Goal: Find contact information: Find contact information

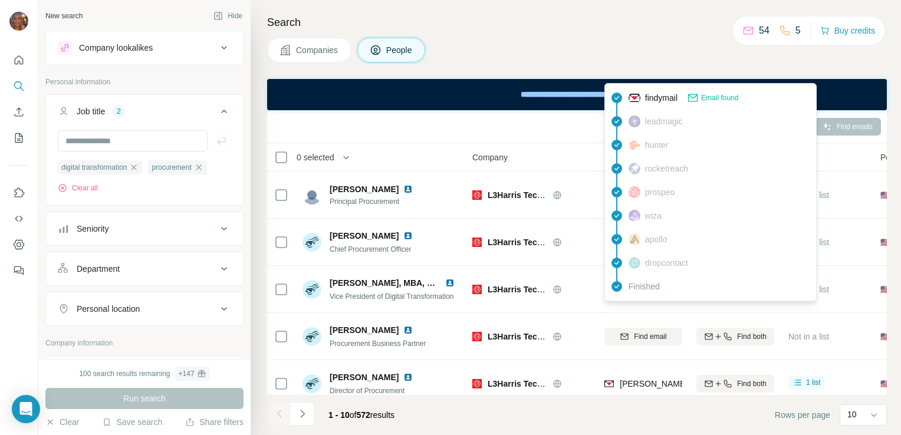
scroll to position [73, 0]
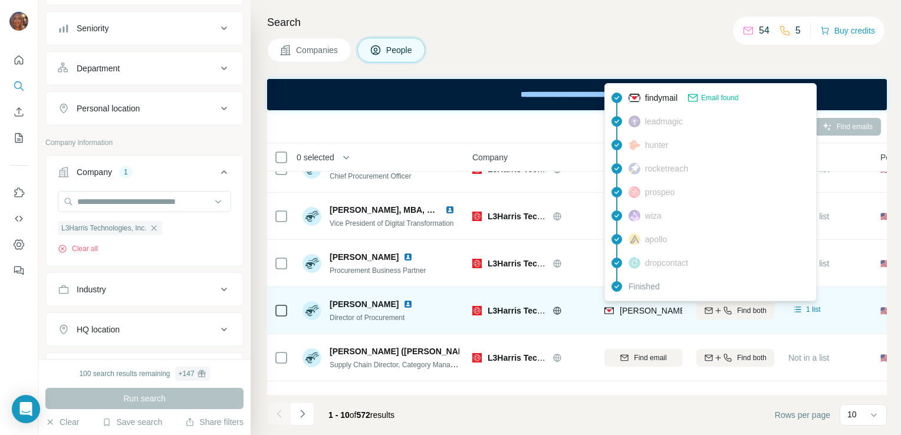
click at [635, 313] on span "[PERSON_NAME][EMAIL_ADDRESS][PERSON_NAME][DOMAIN_NAME]" at bounding box center [758, 310] width 276 height 9
drag, startPoint x: 635, startPoint y: 313, endPoint x: 618, endPoint y: 310, distance: 17.4
click at [618, 310] on div "[PERSON_NAME][EMAIL_ADDRESS][PERSON_NAME][DOMAIN_NAME]" at bounding box center [745, 311] width 282 height 12
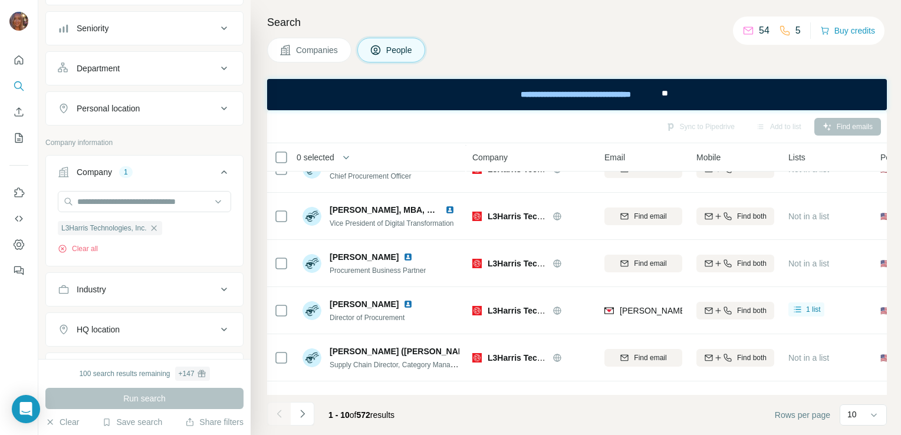
click at [632, 8] on div "Search Companies People Sync to Pipedrive Add to list Find emails 0 selected Pe…" at bounding box center [576, 217] width 650 height 435
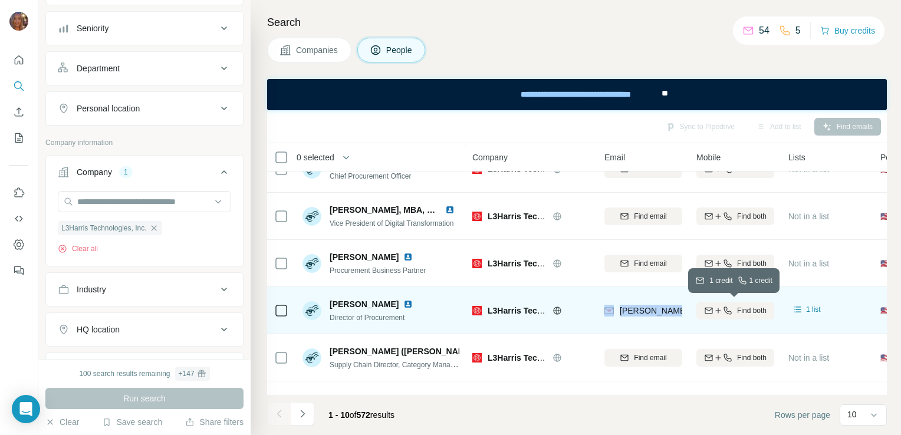
drag, startPoint x: 603, startPoint y: 315, endPoint x: 698, endPoint y: 314, distance: 95.5
click at [0, 0] on tr "[PERSON_NAME] Director of Procurement L3Harris Technologies, Inc. [PERSON_NAME]…" at bounding box center [0, 0] width 0 height 0
drag, startPoint x: 698, startPoint y: 314, endPoint x: 659, endPoint y: 310, distance: 39.1
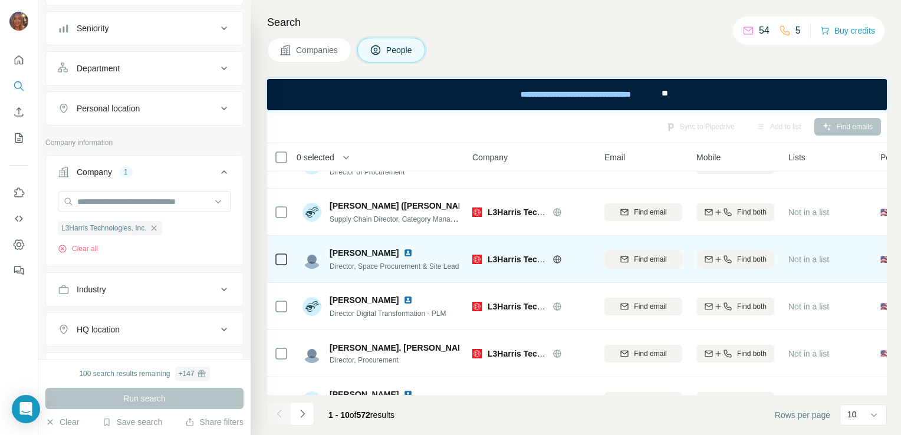
scroll to position [254, 0]
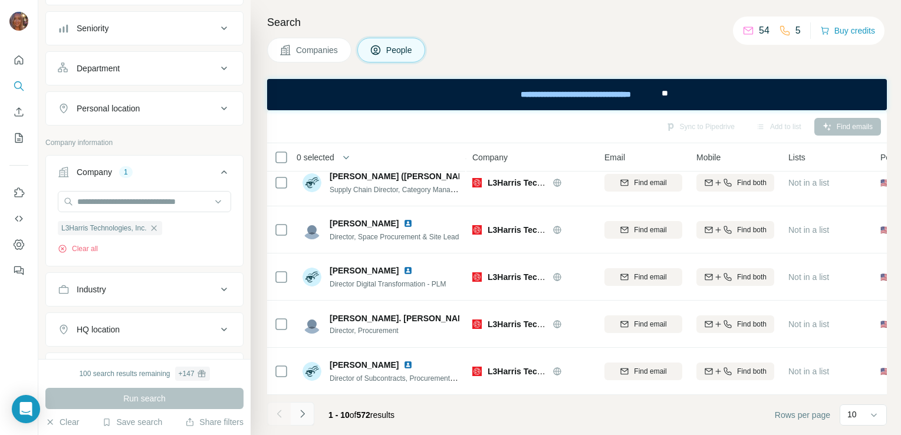
click at [304, 420] on button "Navigate to next page" at bounding box center [303, 414] width 24 height 24
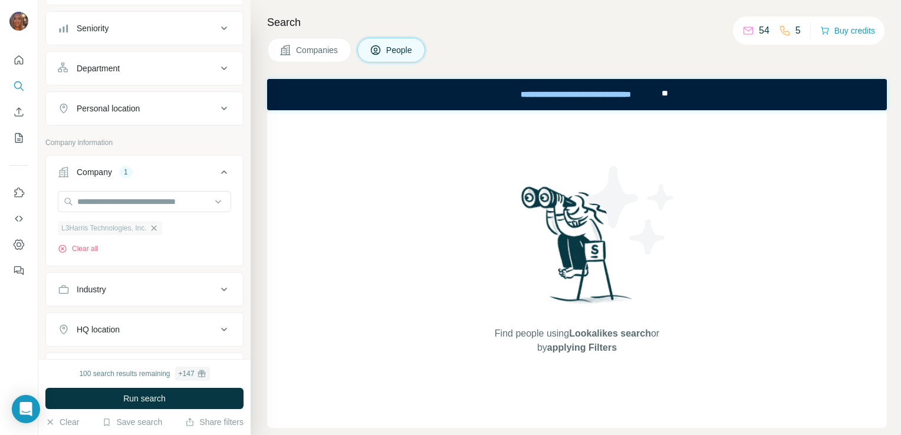
click at [155, 231] on icon "button" at bounding box center [153, 228] width 9 height 9
click at [158, 202] on input "text" at bounding box center [144, 201] width 173 height 21
paste input "**********"
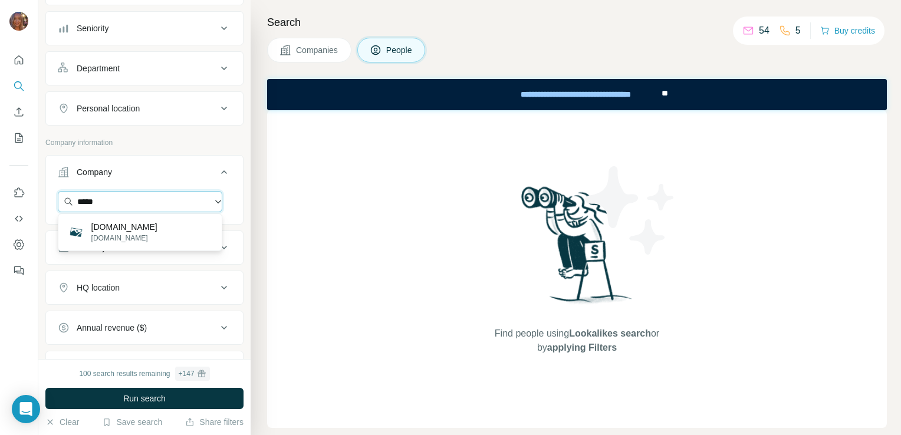
click at [169, 197] on input "*****" at bounding box center [140, 201] width 165 height 21
type input "*"
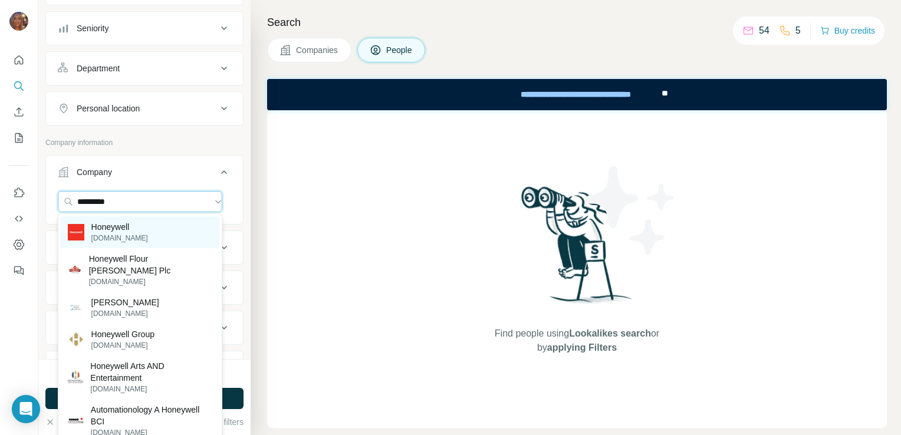
type input "*********"
click at [169, 226] on div "Honeywell [DOMAIN_NAME]" at bounding box center [140, 232] width 159 height 32
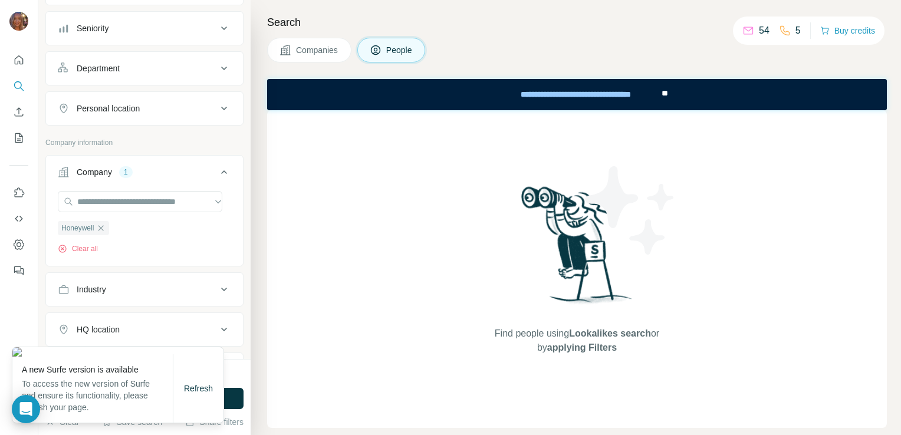
click at [344, 254] on div "Find people using Lookalikes search or by applying Filters" at bounding box center [577, 269] width 620 height 318
click at [236, 393] on button "Run search" at bounding box center [144, 398] width 198 height 21
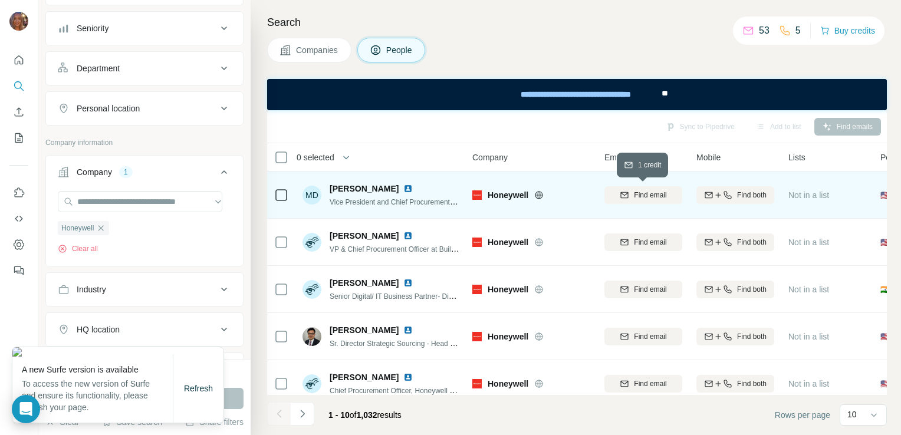
click at [653, 195] on span "Find email" at bounding box center [650, 195] width 32 height 11
drag, startPoint x: 620, startPoint y: 193, endPoint x: 680, endPoint y: 186, distance: 60.6
click at [680, 186] on div "[PERSON_NAME][EMAIL_ADDRESS][PERSON_NAME][DOMAIN_NAME]" at bounding box center [643, 195] width 78 height 32
copy span "[PERSON_NAME].[PERSON_NAME]@"
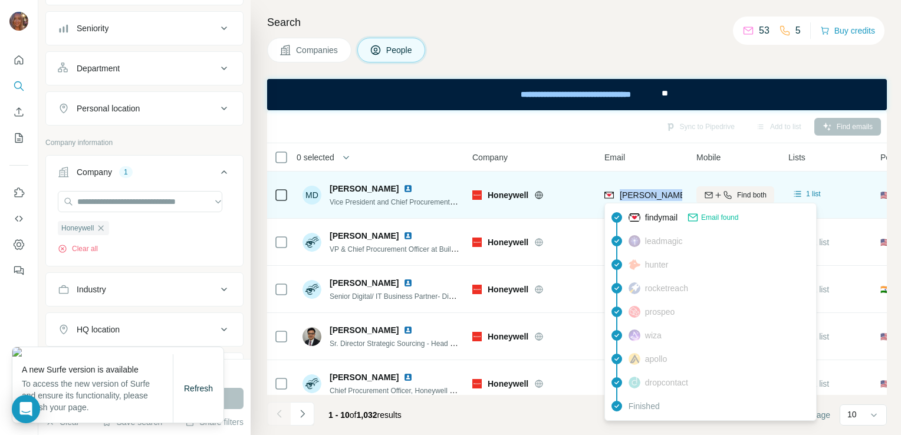
click at [635, 193] on span "[PERSON_NAME][EMAIL_ADDRESS][PERSON_NAME][DOMAIN_NAME]" at bounding box center [758, 194] width 276 height 9
click at [633, 198] on span "[PERSON_NAME][EMAIL_ADDRESS][PERSON_NAME][DOMAIN_NAME]" at bounding box center [758, 194] width 276 height 9
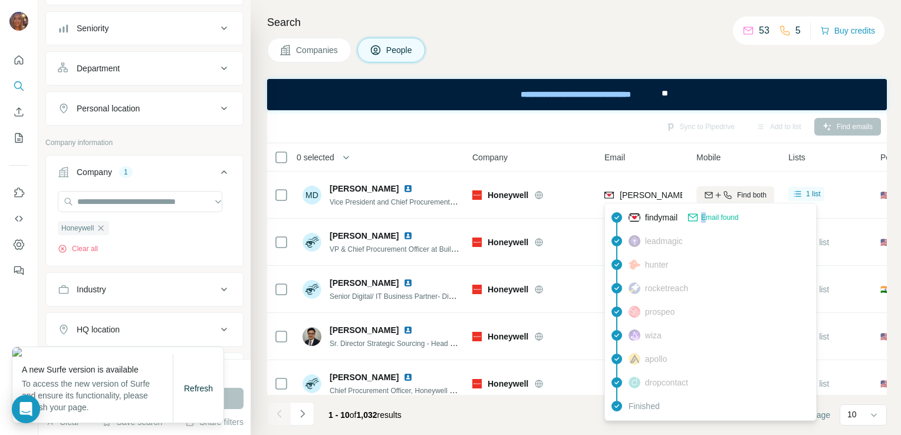
drag, startPoint x: 633, startPoint y: 198, endPoint x: 707, endPoint y: 219, distance: 76.6
click at [707, 219] on span "Email found" at bounding box center [719, 217] width 37 height 11
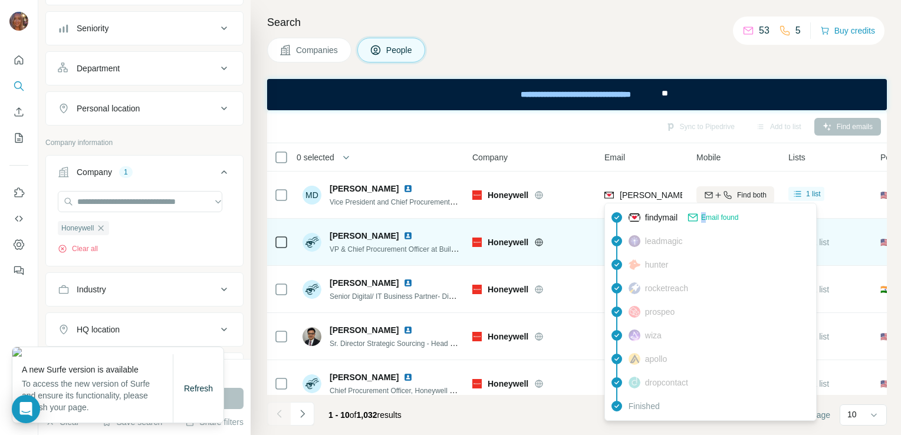
click at [707, 219] on td "Find both" at bounding box center [735, 242] width 92 height 47
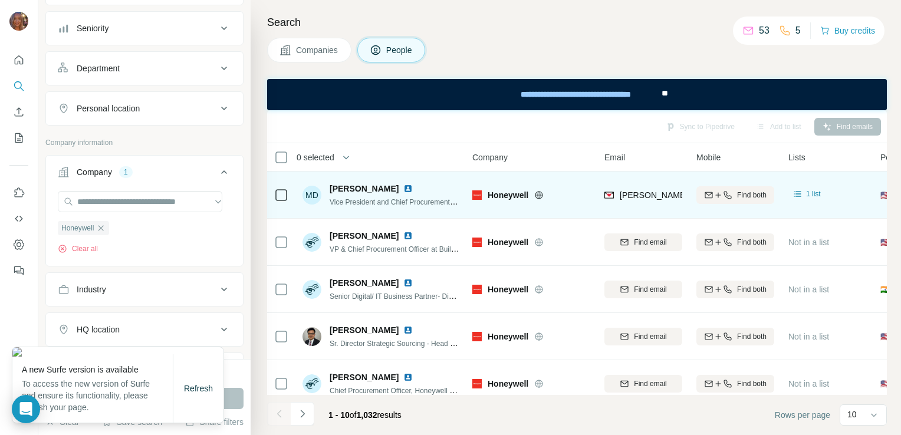
drag, startPoint x: 707, startPoint y: 219, endPoint x: 656, endPoint y: 203, distance: 52.6
click at [656, 203] on div "[PERSON_NAME][EMAIL_ADDRESS][PERSON_NAME][DOMAIN_NAME]" at bounding box center [643, 195] width 78 height 32
drag, startPoint x: 619, startPoint y: 194, endPoint x: 704, endPoint y: 189, distance: 85.1
click at [0, 0] on tr "MD [PERSON_NAME] Vice President and Chief Procurement Officer, Industrial Autom…" at bounding box center [0, 0] width 0 height 0
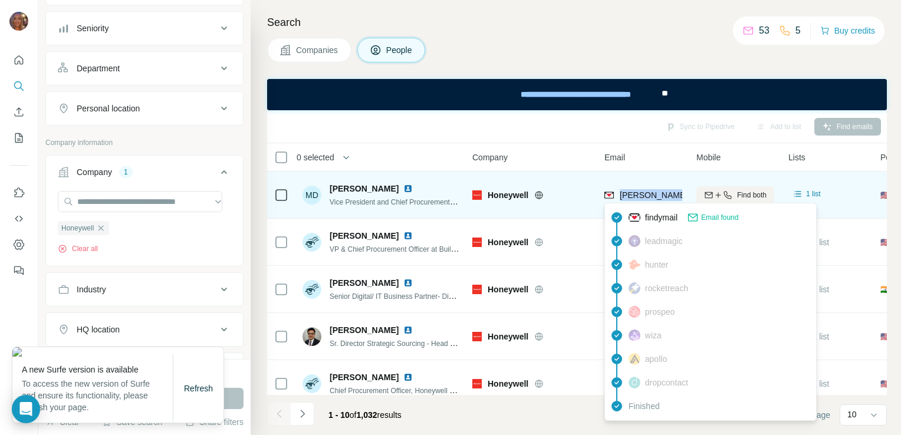
drag, startPoint x: 704, startPoint y: 189, endPoint x: 682, endPoint y: 195, distance: 23.2
click at [682, 195] on span "[PERSON_NAME][EMAIL_ADDRESS][PERSON_NAME][DOMAIN_NAME]" at bounding box center [758, 194] width 276 height 9
click at [660, 195] on span "[PERSON_NAME][EMAIL_ADDRESS][PERSON_NAME][DOMAIN_NAME]" at bounding box center [758, 194] width 276 height 9
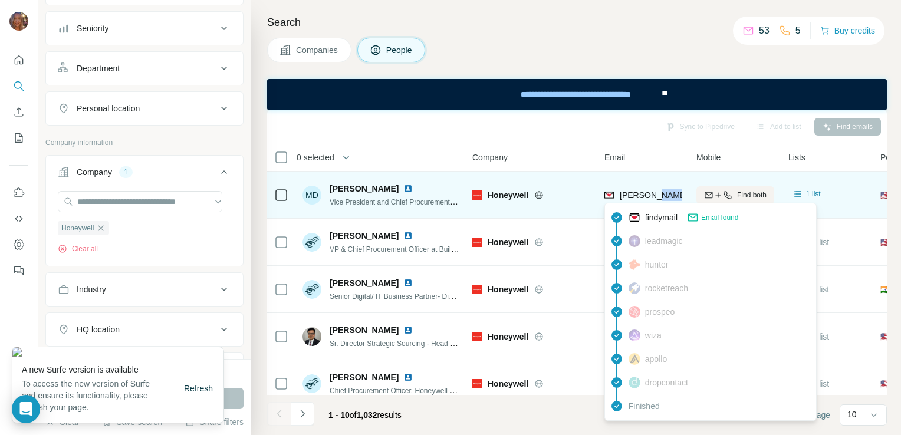
click at [660, 195] on span "[PERSON_NAME][EMAIL_ADDRESS][PERSON_NAME][DOMAIN_NAME]" at bounding box center [758, 194] width 276 height 9
drag, startPoint x: 660, startPoint y: 195, endPoint x: 675, endPoint y: 193, distance: 14.9
click at [675, 193] on span "[PERSON_NAME][EMAIL_ADDRESS][PERSON_NAME][DOMAIN_NAME]" at bounding box center [758, 194] width 276 height 9
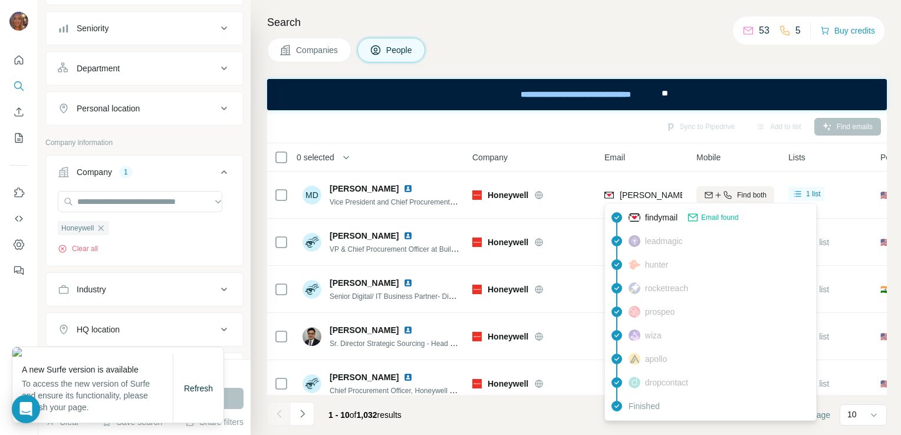
click at [684, 206] on div "findymail Email found" at bounding box center [710, 218] width 206 height 24
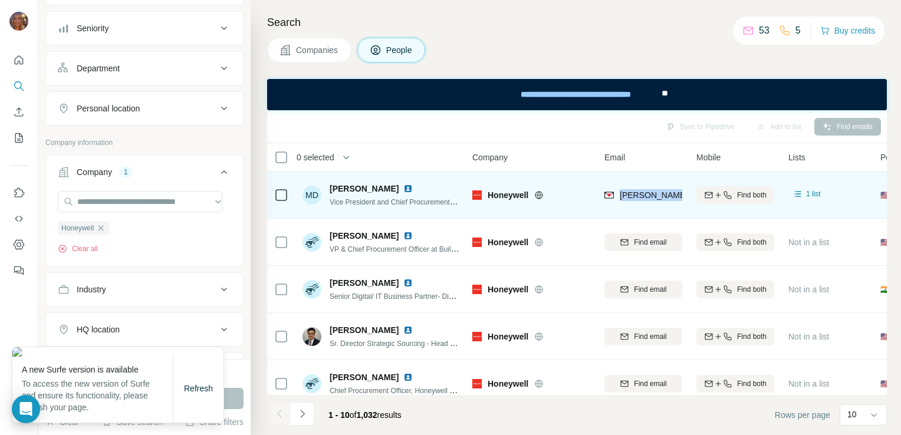
drag, startPoint x: 617, startPoint y: 193, endPoint x: 682, endPoint y: 198, distance: 65.0
click at [682, 198] on td "[PERSON_NAME][EMAIL_ADDRESS][PERSON_NAME][DOMAIN_NAME]" at bounding box center [643, 195] width 92 height 47
copy span "[PERSON_NAME].[PERSON_NAME]@"
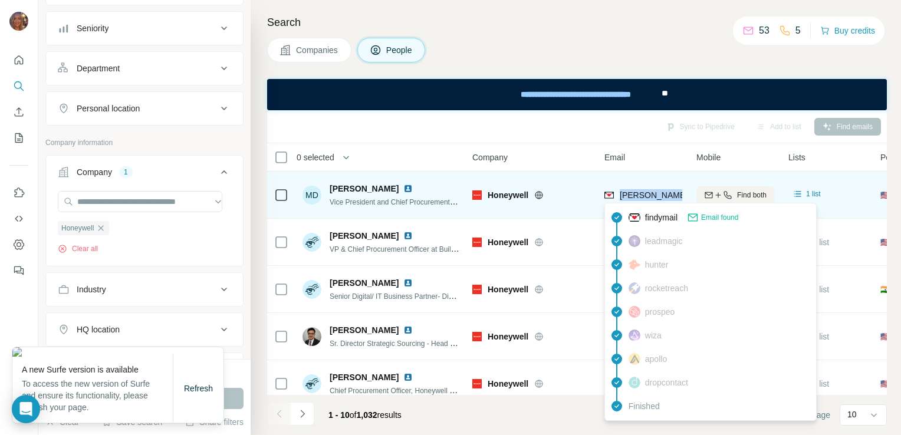
click at [671, 191] on span "[PERSON_NAME][EMAIL_ADDRESS][PERSON_NAME][DOMAIN_NAME]" at bounding box center [758, 194] width 276 height 9
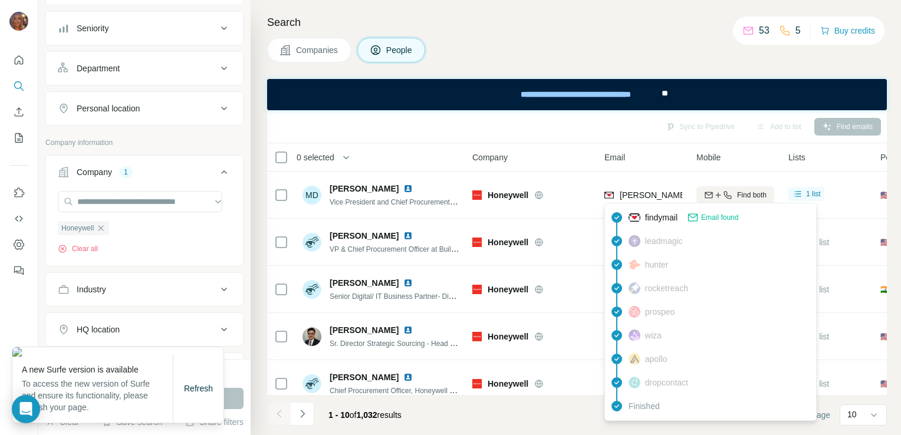
click at [495, 37] on div "Search Companies People Sync to Pipedrive Add to list Find emails 0 selected Pe…" at bounding box center [576, 217] width 650 height 435
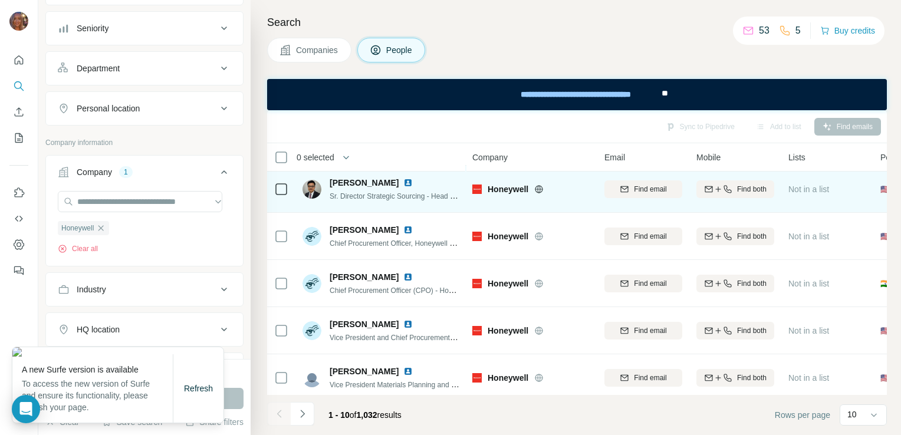
scroll to position [149, 0]
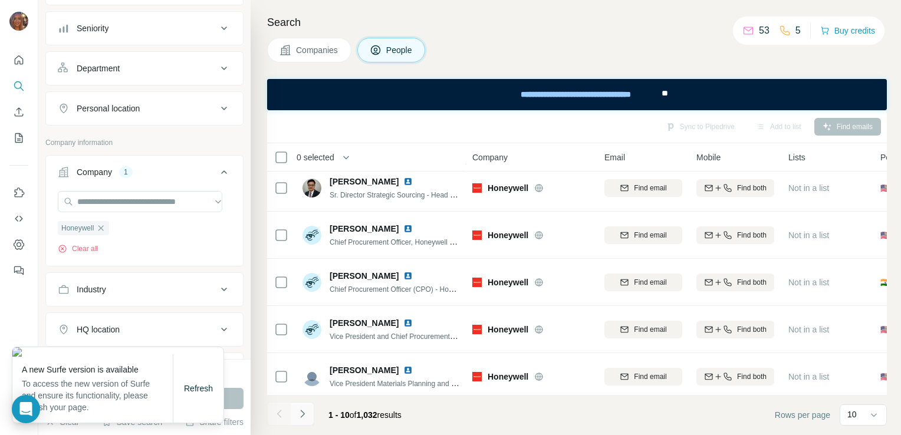
click at [297, 414] on icon "Navigate to next page" at bounding box center [303, 414] width 12 height 12
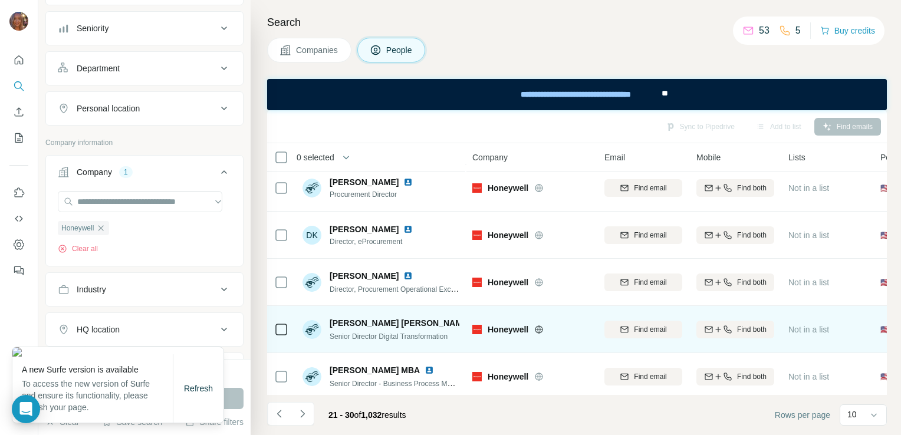
scroll to position [254, 0]
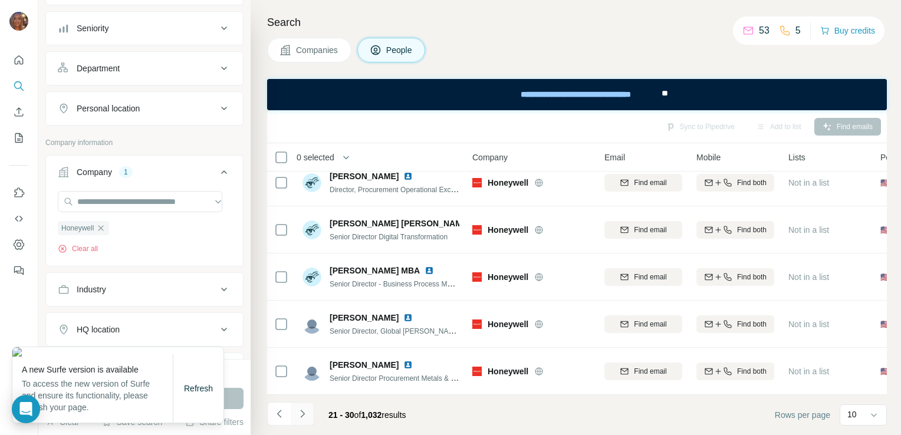
click at [303, 415] on icon "Navigate to next page" at bounding box center [302, 414] width 4 height 8
